Goal: Information Seeking & Learning: Learn about a topic

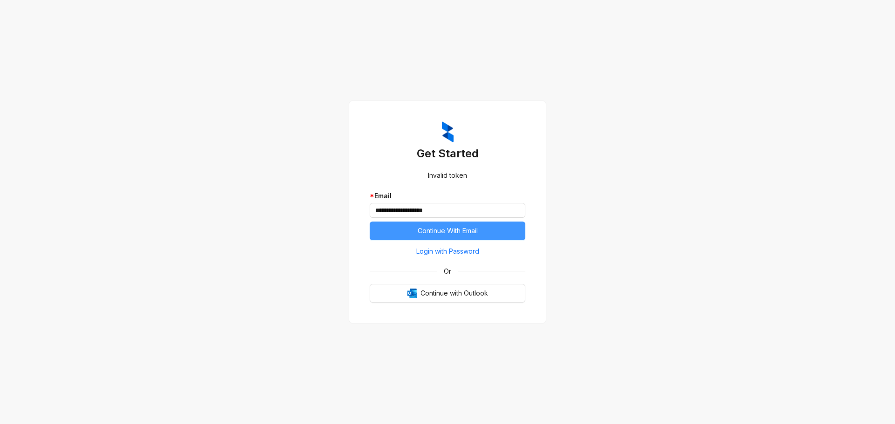
click at [516, 235] on button "Continue With Email" at bounding box center [447, 231] width 156 height 19
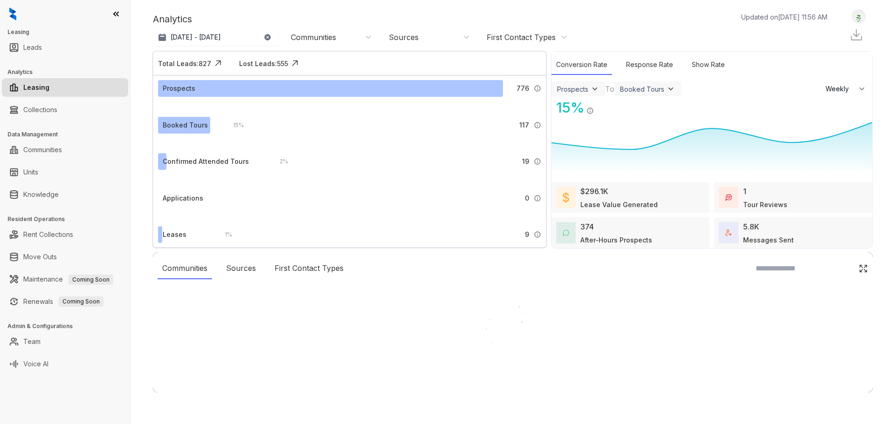
select select "******"
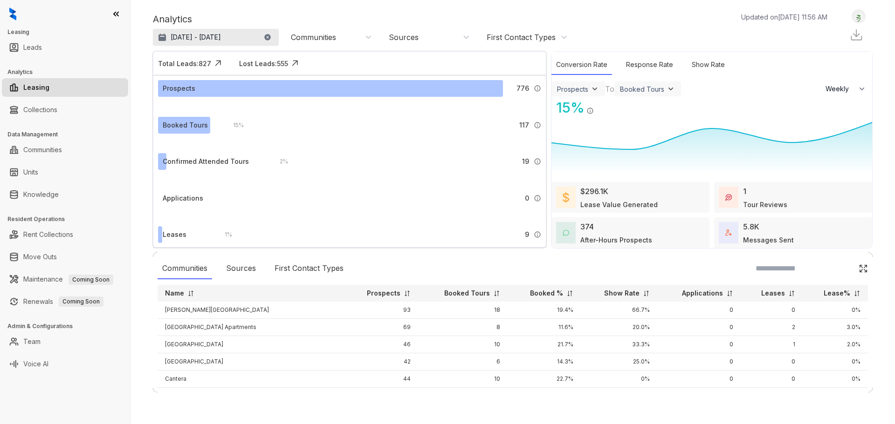
click at [181, 45] on button "[DATE] - [DATE]" at bounding box center [216, 37] width 126 height 17
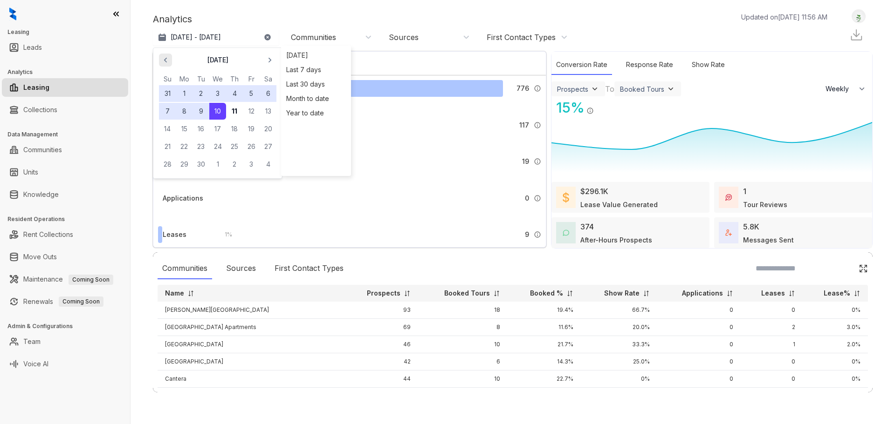
click at [171, 65] on span "button" at bounding box center [165, 60] width 15 height 15
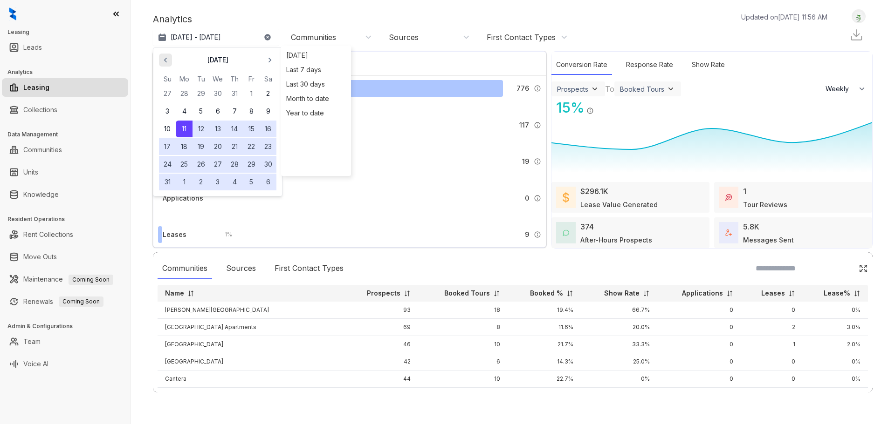
click at [171, 65] on span "button" at bounding box center [165, 60] width 15 height 15
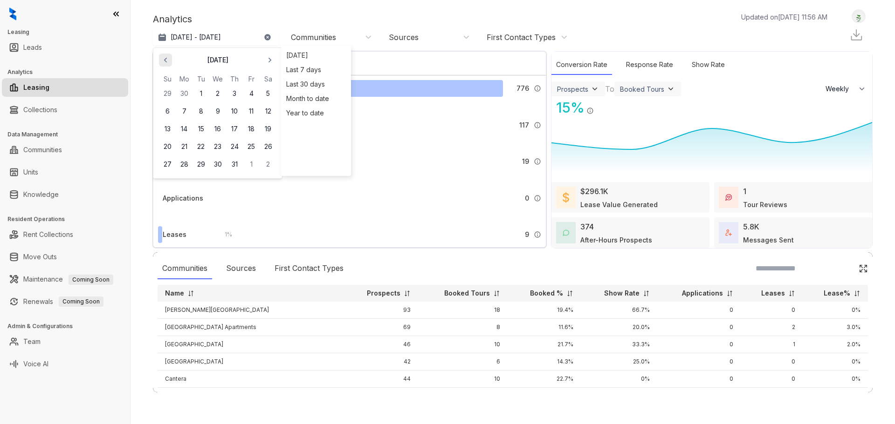
click at [171, 65] on span "button" at bounding box center [165, 60] width 15 height 15
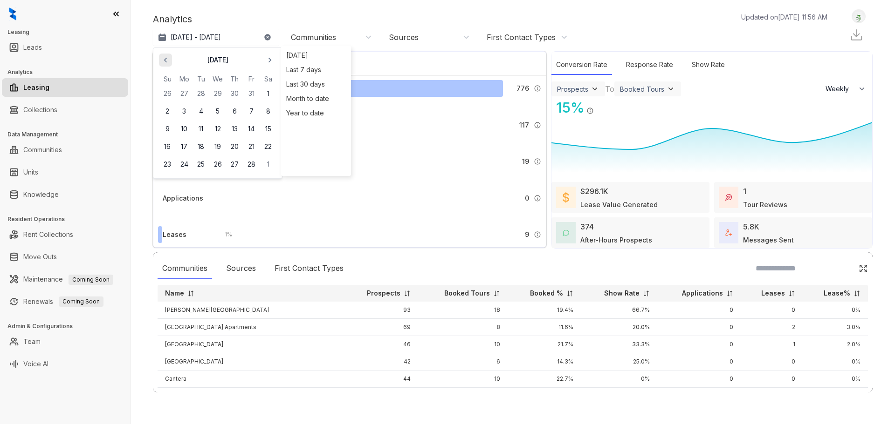
click at [171, 65] on span "button" at bounding box center [165, 60] width 15 height 15
click at [172, 65] on span "button" at bounding box center [165, 60] width 15 height 15
click at [266, 61] on icon "button" at bounding box center [269, 59] width 9 height 9
click at [267, 61] on icon "button" at bounding box center [269, 59] width 9 height 9
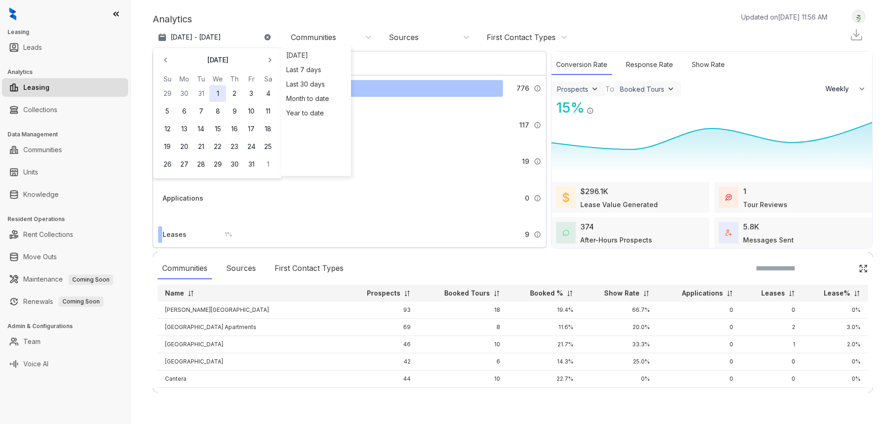
click at [219, 90] on button "1" at bounding box center [217, 93] width 17 height 17
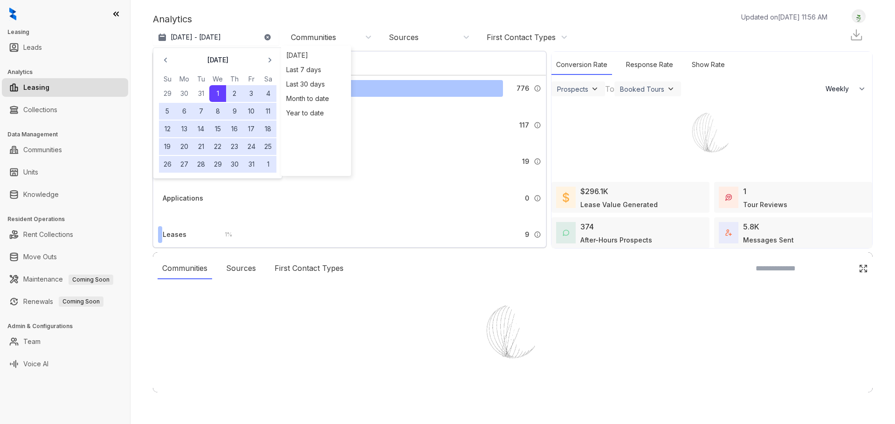
click at [267, 63] on div at bounding box center [447, 212] width 895 height 424
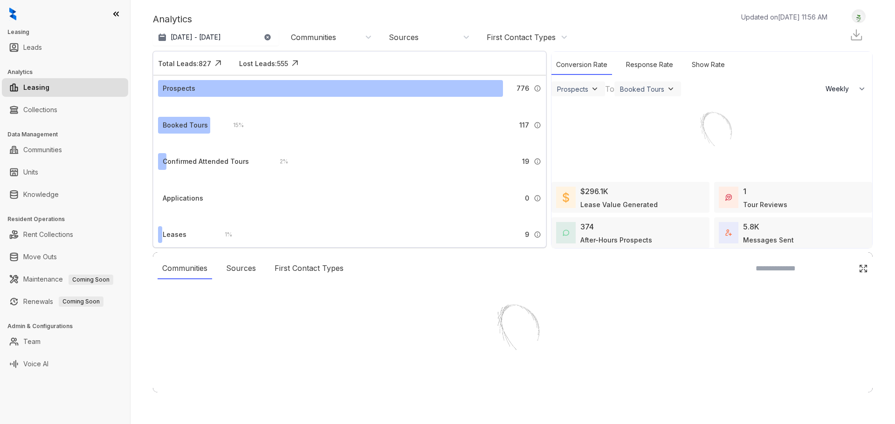
drag, startPoint x: 235, startPoint y: 39, endPoint x: 255, endPoint y: 38, distance: 19.6
click at [236, 39] on div at bounding box center [447, 212] width 895 height 424
click at [234, 41] on div at bounding box center [447, 212] width 895 height 424
click at [230, 39] on div at bounding box center [447, 212] width 895 height 424
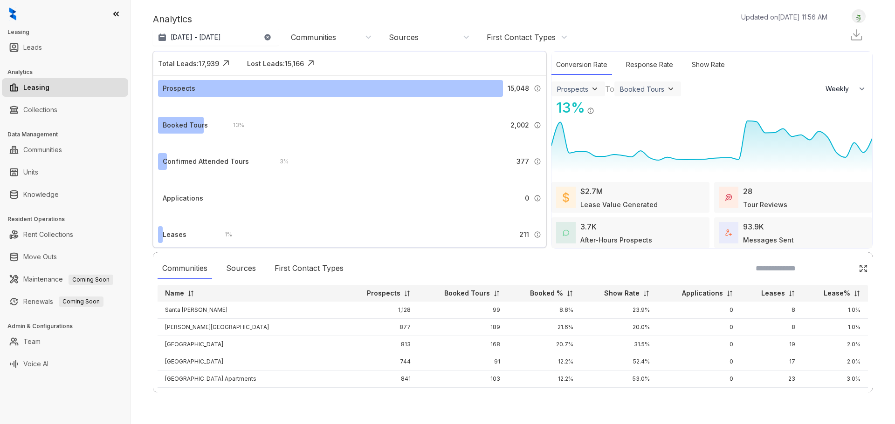
click at [179, 46] on div "[DATE] - [DATE] [DATE] Last 7 days Last 30 days Month to date Year to date Comm…" at bounding box center [362, 37] width 419 height 19
click at [215, 44] on button "[DATE] - [DATE]" at bounding box center [216, 37] width 126 height 17
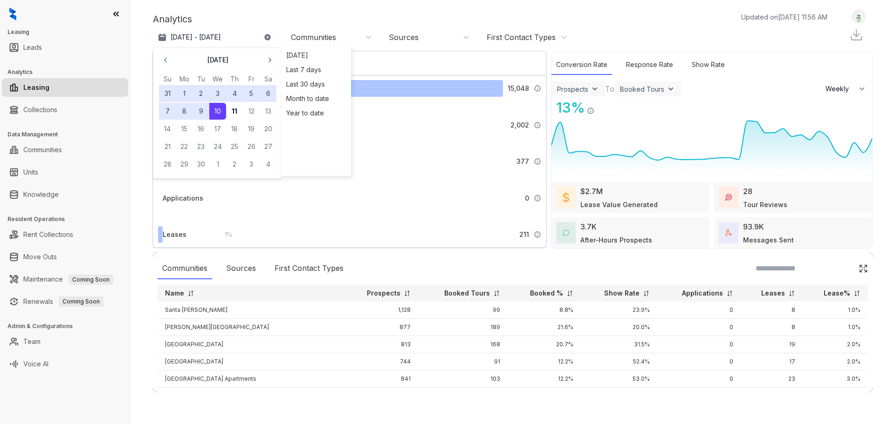
click at [180, 92] on button "1" at bounding box center [184, 93] width 17 height 17
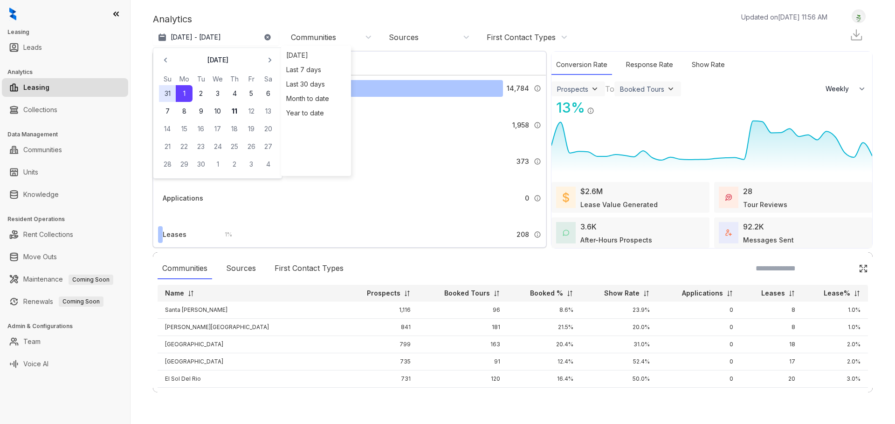
click at [369, 14] on div "Analytics Updated on [DATE] 11:56 AM" at bounding box center [494, 19] width 683 height 14
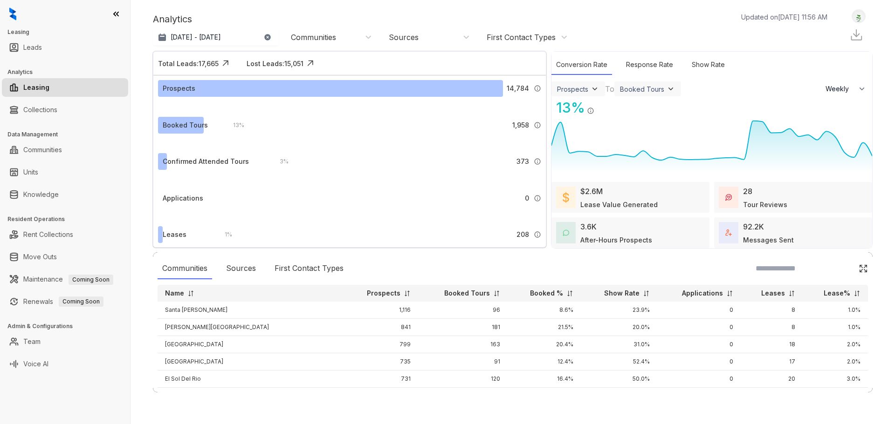
click at [544, 225] on div "Prospects 14,784 A prospect is any lead that is not labeled as ‘Not a Prospect’…" at bounding box center [349, 171] width 392 height 192
click at [539, 235] on img at bounding box center [536, 234] width 7 height 7
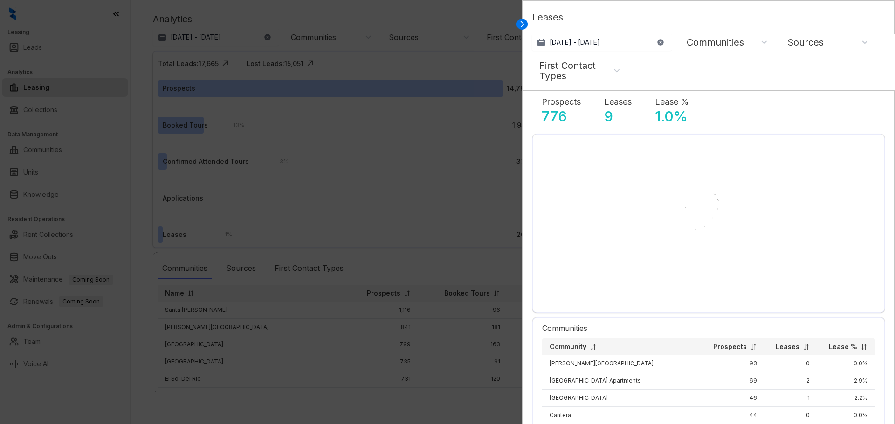
select select "******"
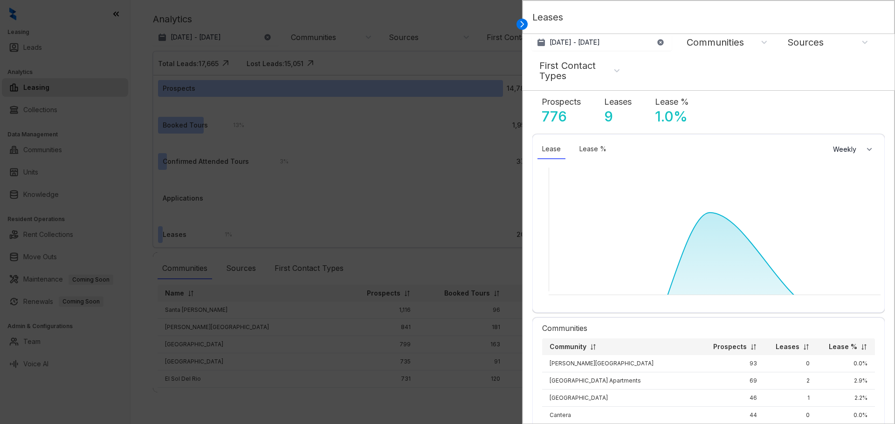
click at [527, 24] on div "Leases" at bounding box center [708, 17] width 372 height 34
click at [523, 24] on icon at bounding box center [522, 24] width 3 height 6
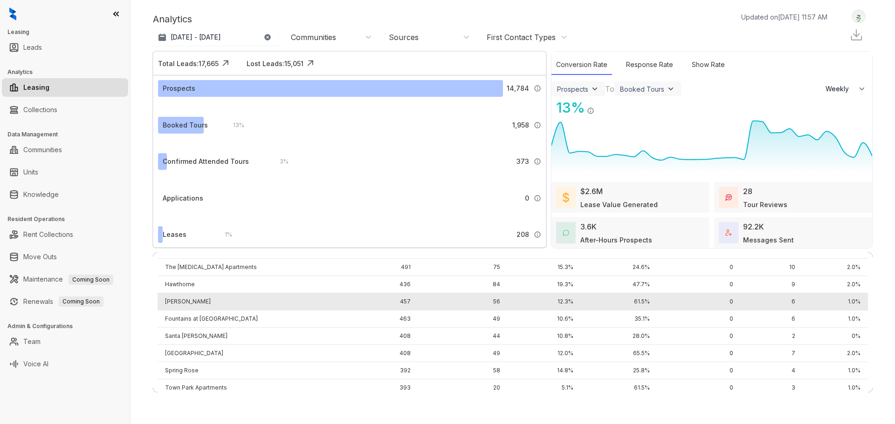
scroll to position [246, 0]
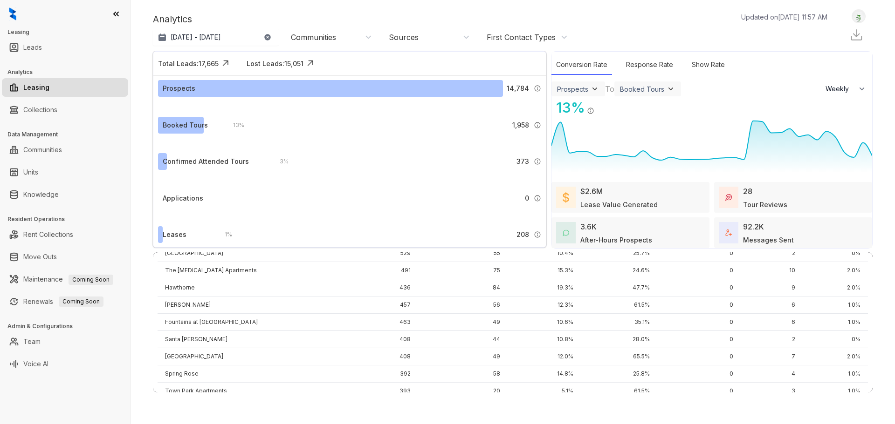
click at [320, 42] on div "Communities" at bounding box center [329, 37] width 93 height 15
click at [387, 44] on div "Sources" at bounding box center [427, 37] width 93 height 15
click at [520, 36] on div "First Contact Types" at bounding box center [520, 37] width 69 height 10
click at [634, 29] on div "[DATE] - [DATE] [DATE] Last 7 days Last 30 days Month to date Year to date Comm…" at bounding box center [512, 37] width 719 height 19
click at [635, 60] on div "Response Rate" at bounding box center [649, 65] width 56 height 20
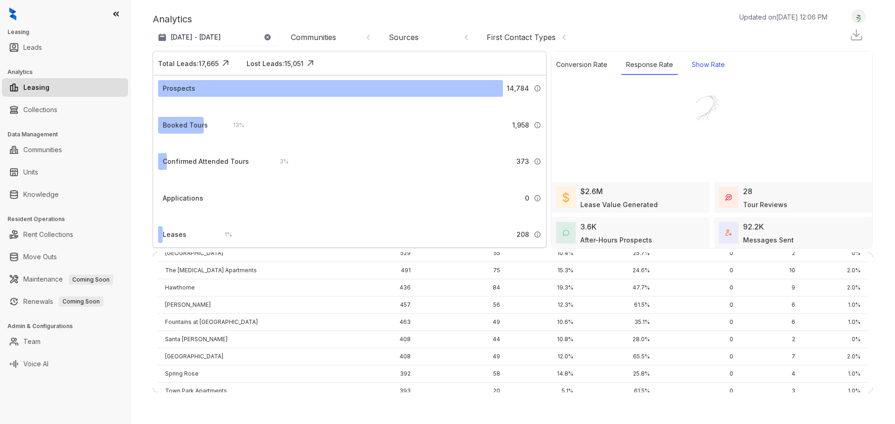
select select "******"
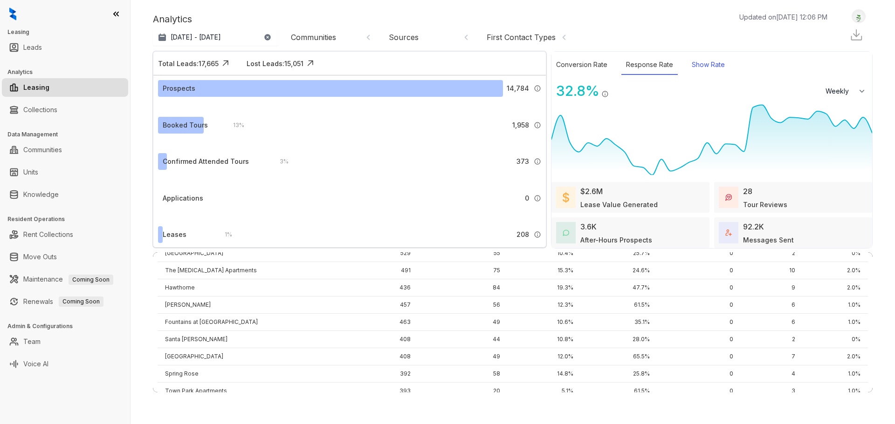
click at [710, 62] on div "Show Rate" at bounding box center [708, 65] width 42 height 20
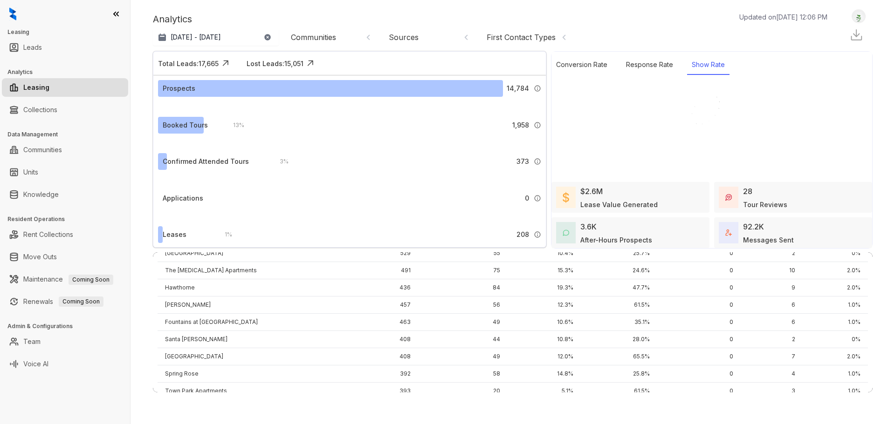
select select "******"
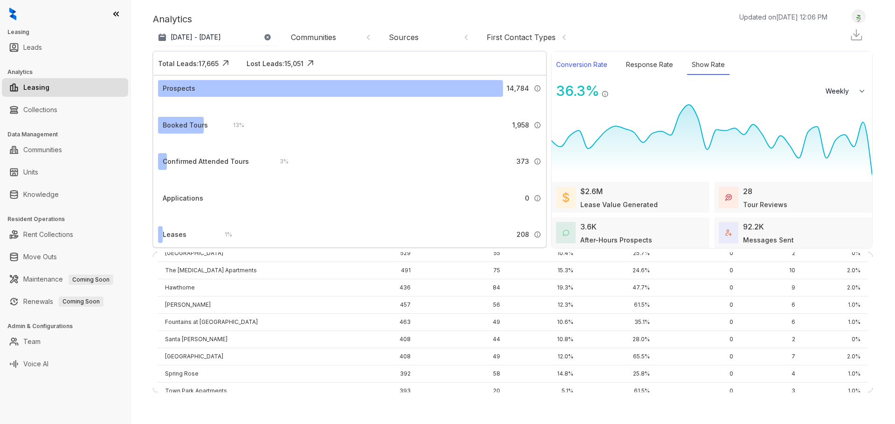
click at [581, 64] on div "Conversion Rate" at bounding box center [581, 65] width 61 height 20
select select "******"
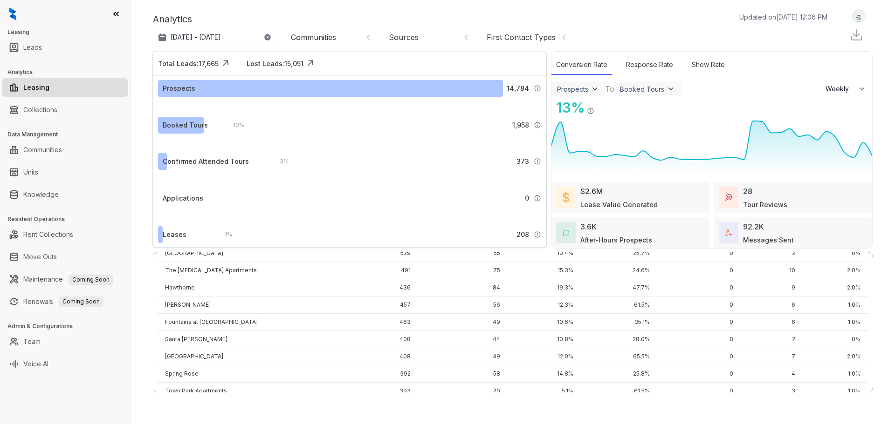
click at [669, 99] on div "13 % Booked Tours / Prospects" at bounding box center [711, 107] width 321 height 21
click at [667, 91] on img at bounding box center [670, 88] width 9 height 9
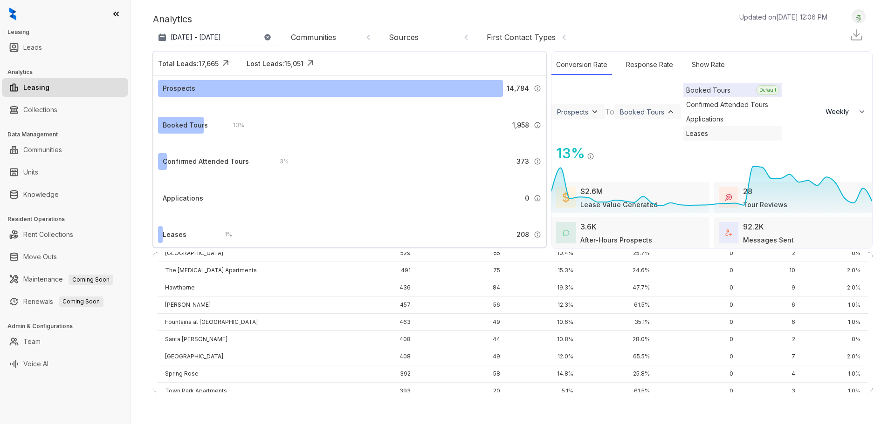
click at [683, 141] on div "Leases" at bounding box center [732, 133] width 99 height 14
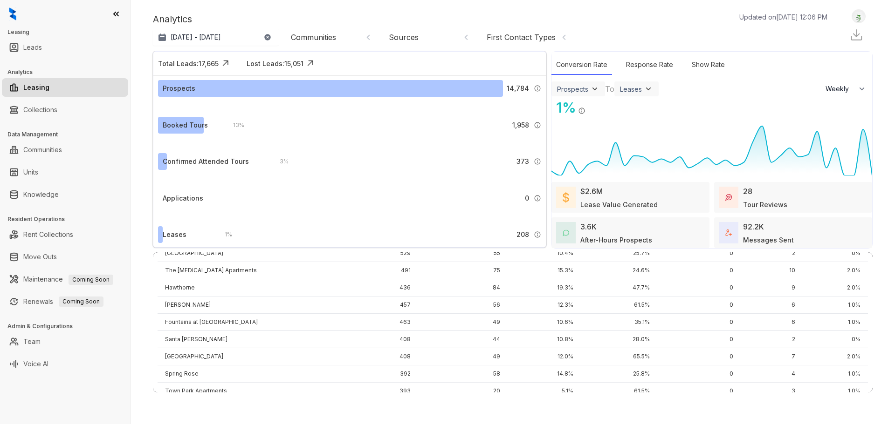
click at [567, 106] on div "1 %" at bounding box center [563, 107] width 25 height 21
click at [577, 91] on div "Prospects" at bounding box center [572, 89] width 31 height 8
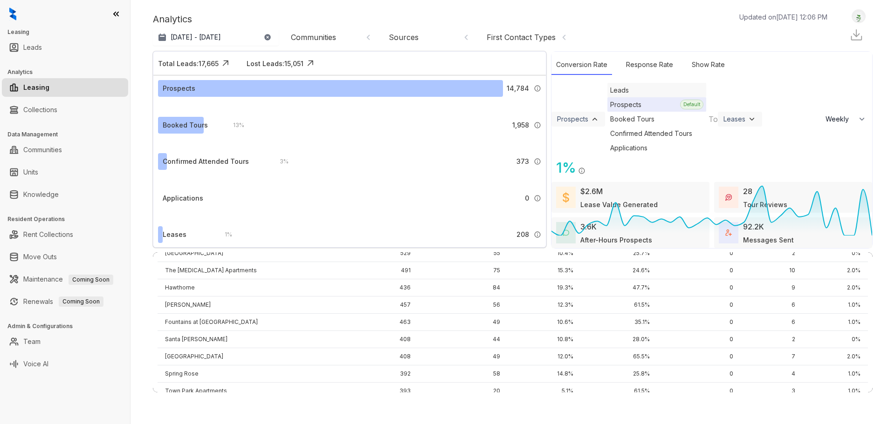
click at [607, 97] on div "Leads" at bounding box center [656, 90] width 99 height 14
